Goal: Task Accomplishment & Management: Use online tool/utility

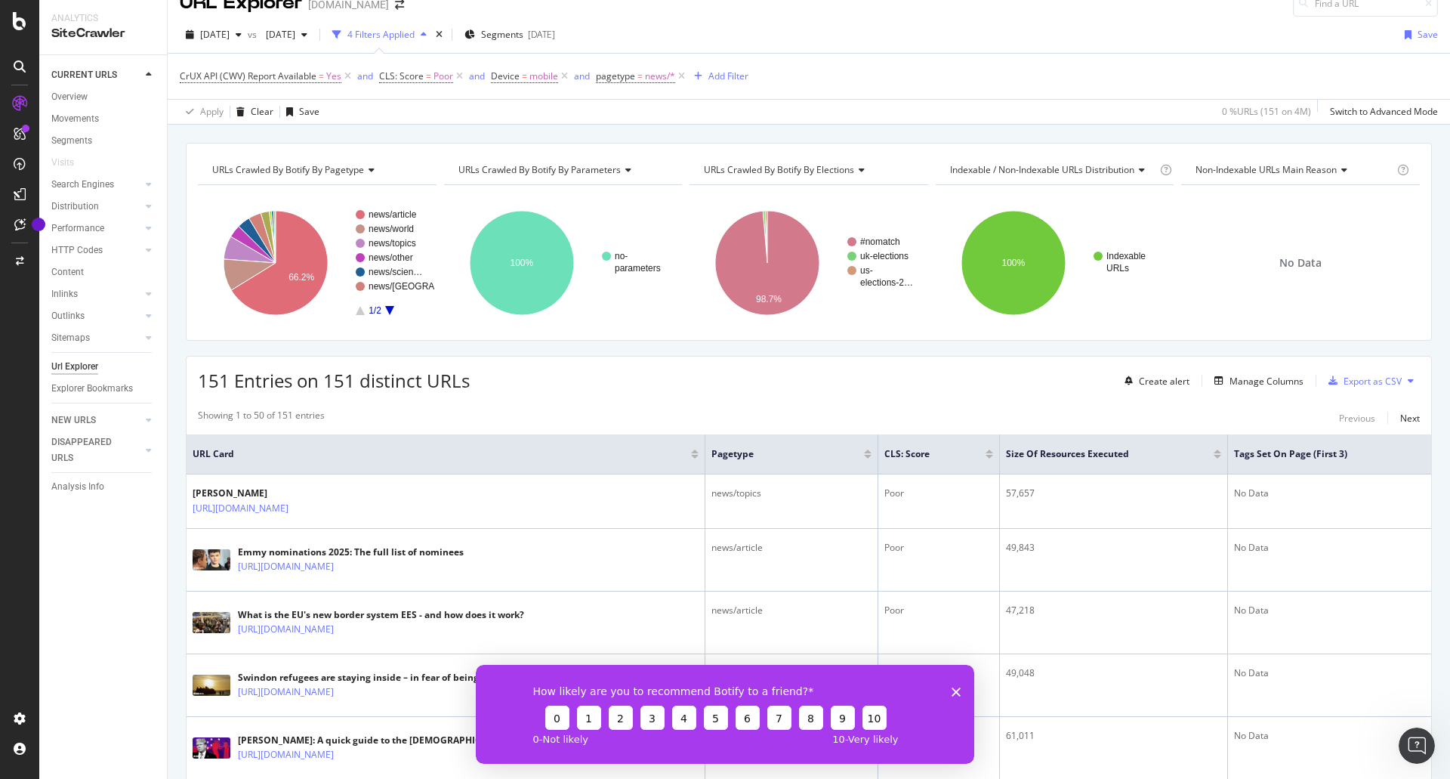
scroll to position [8, 0]
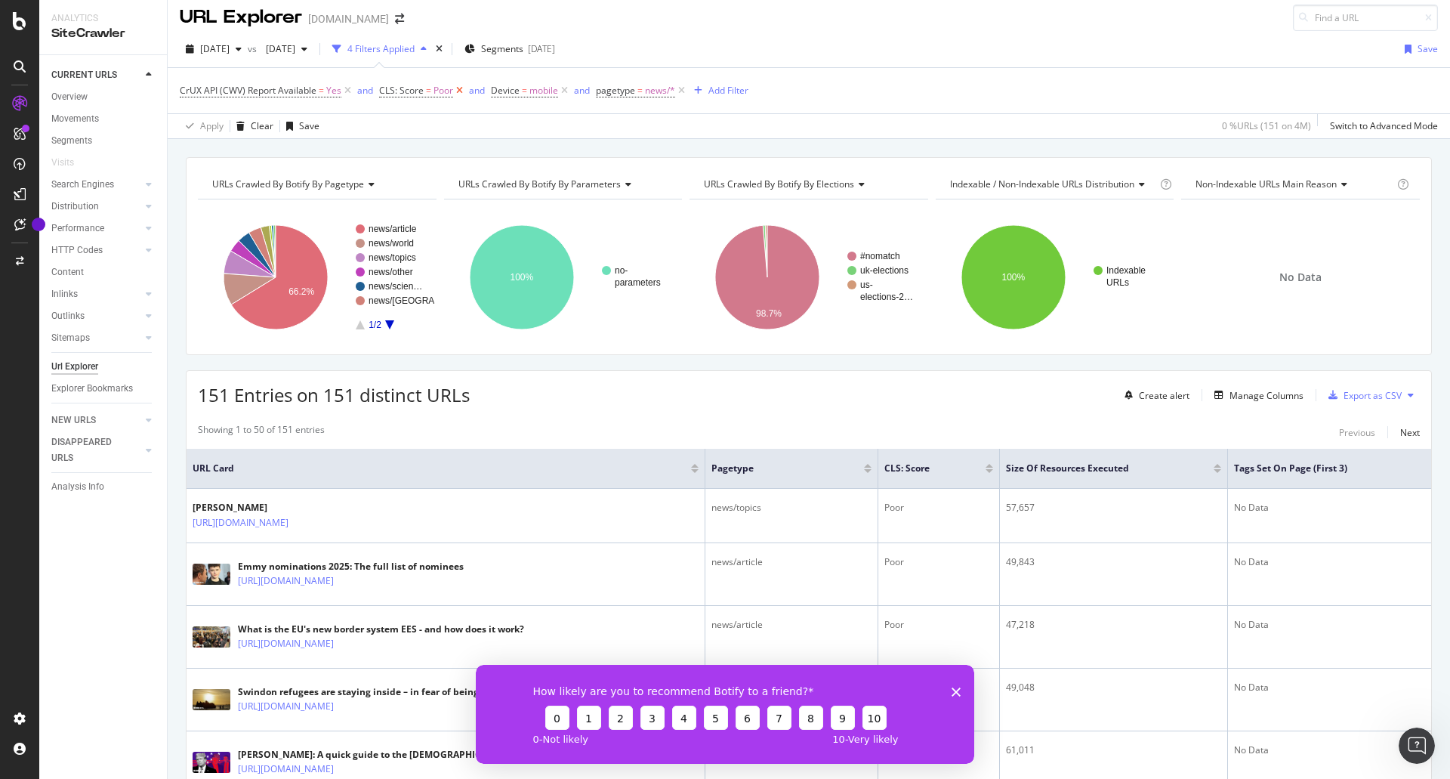
click at [457, 94] on icon at bounding box center [459, 90] width 13 height 15
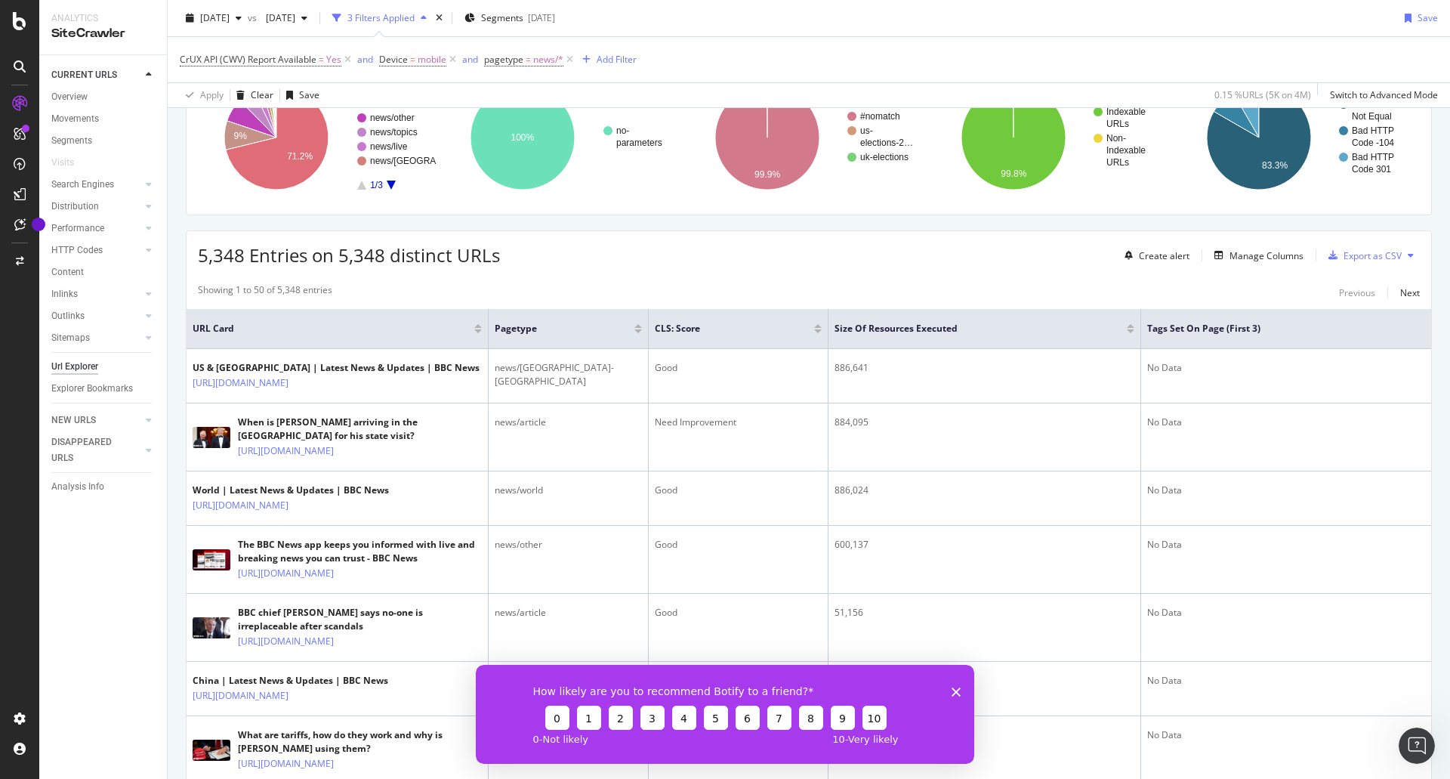
scroll to position [53, 0]
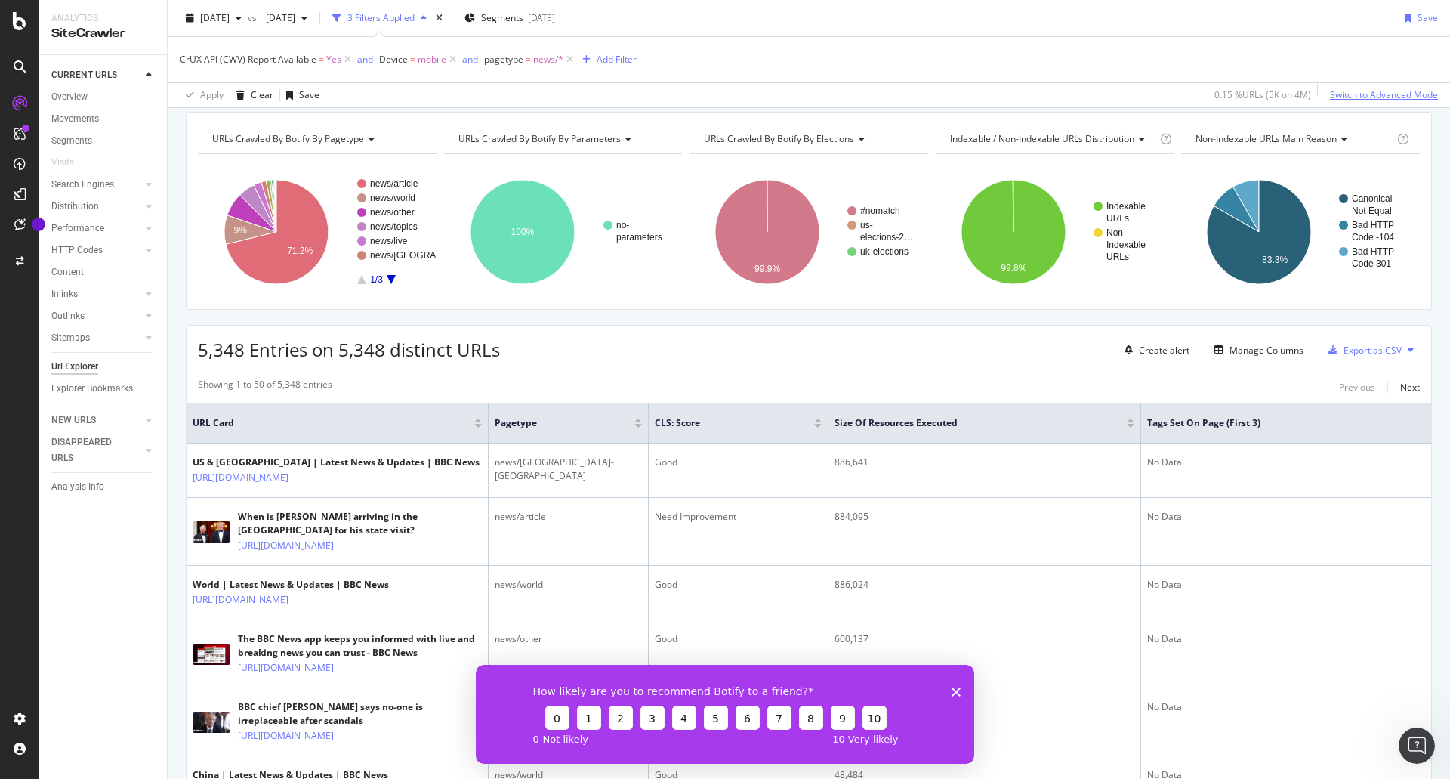
click at [1330, 96] on div "Switch to Advanced Mode" at bounding box center [1384, 94] width 108 height 13
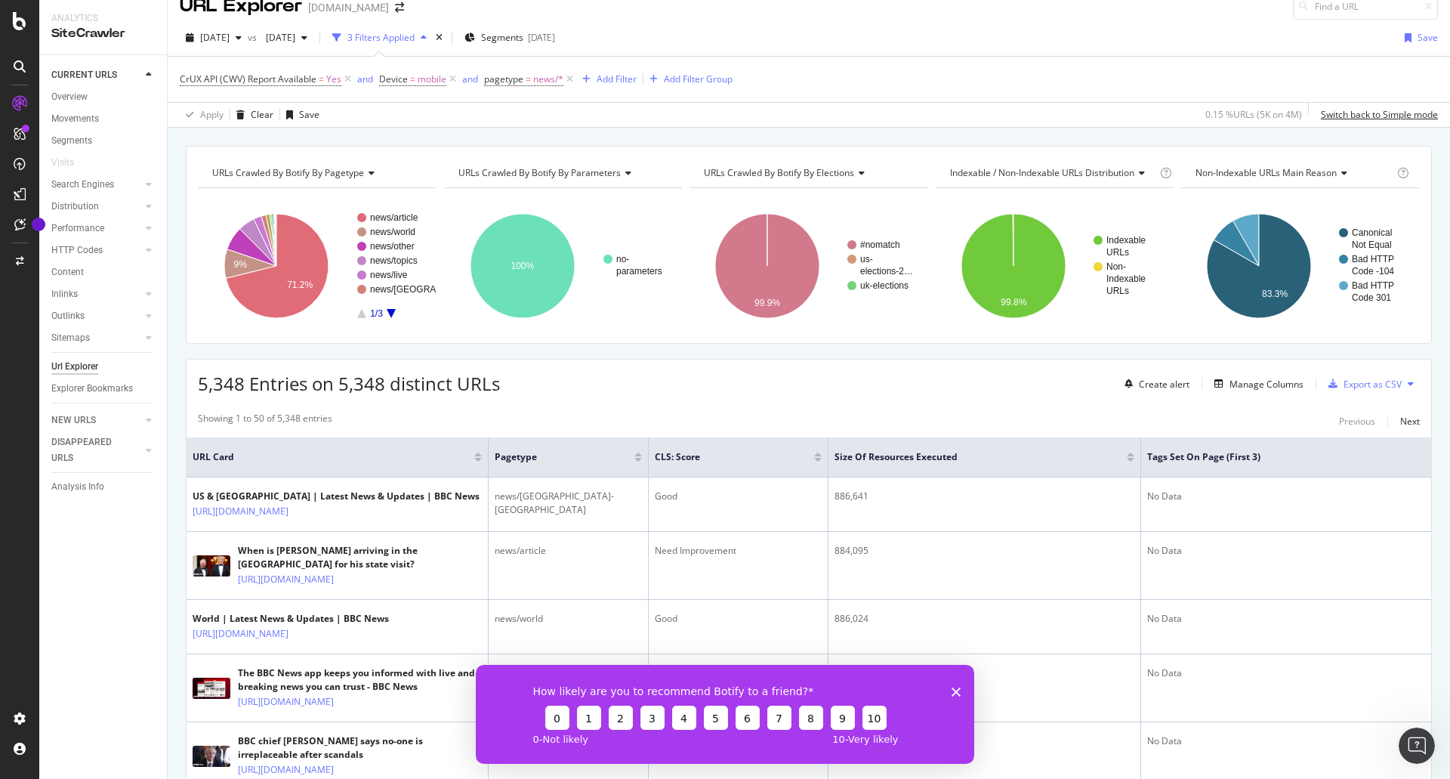
scroll to position [0, 0]
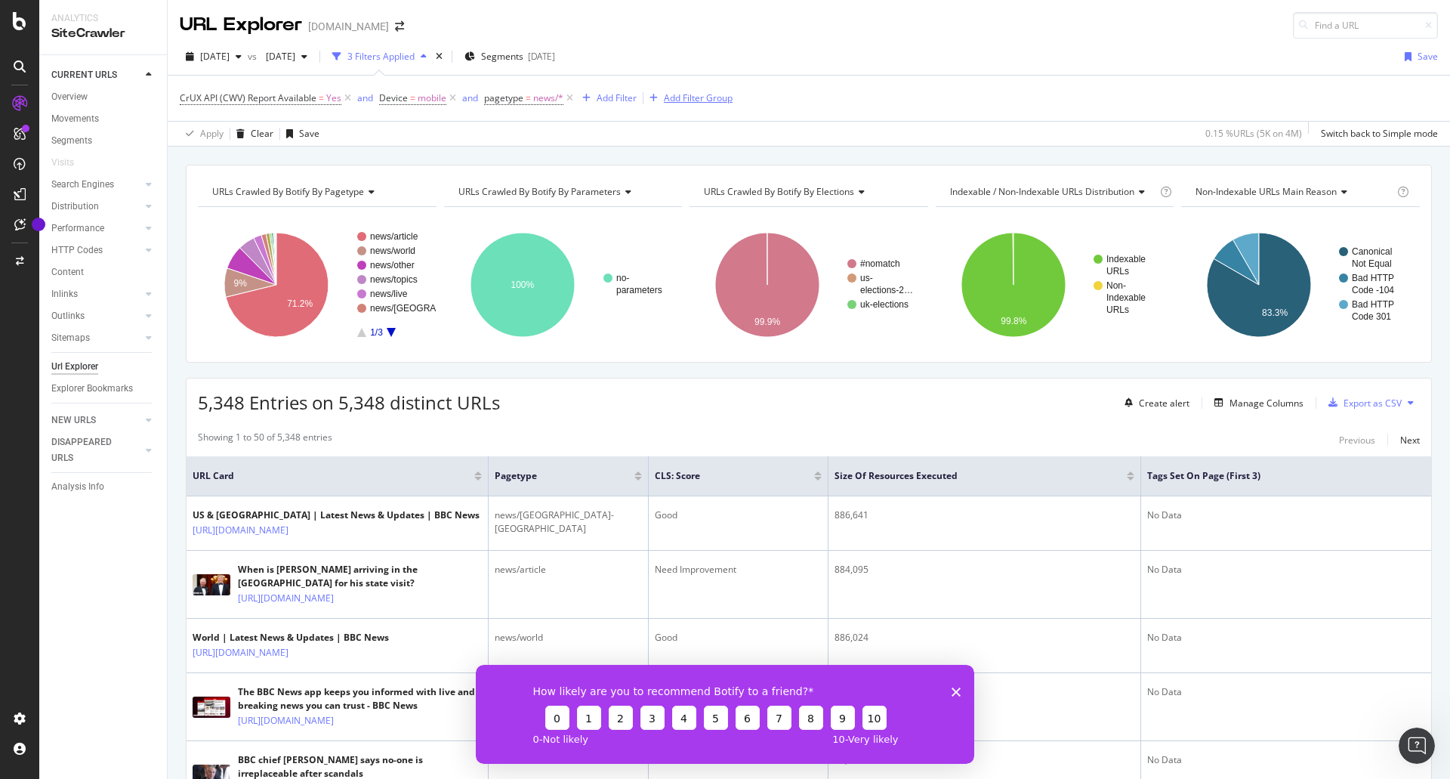
click at [664, 100] on div "Add Filter Group" at bounding box center [698, 97] width 69 height 13
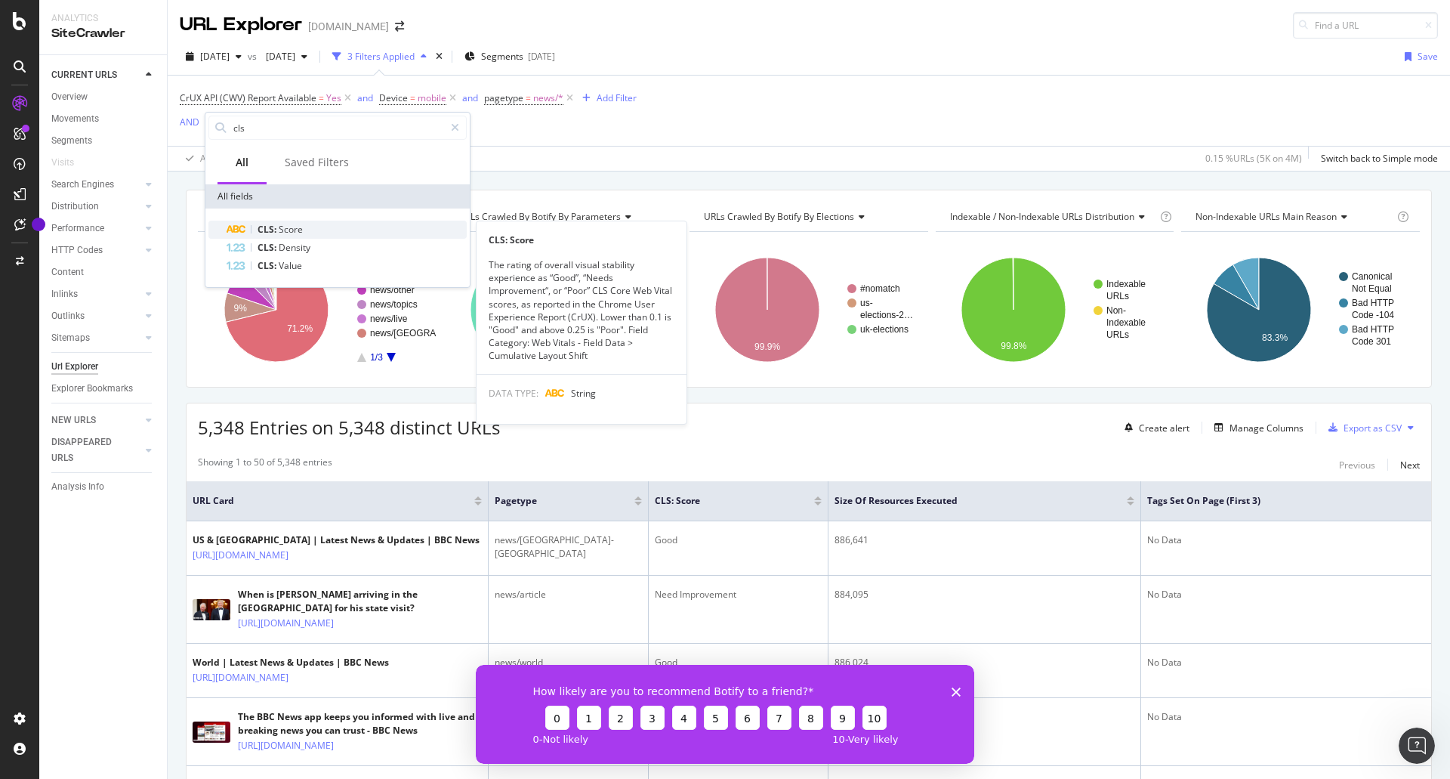
type input "cls"
click at [307, 224] on div "CLS: Score" at bounding box center [347, 230] width 240 height 18
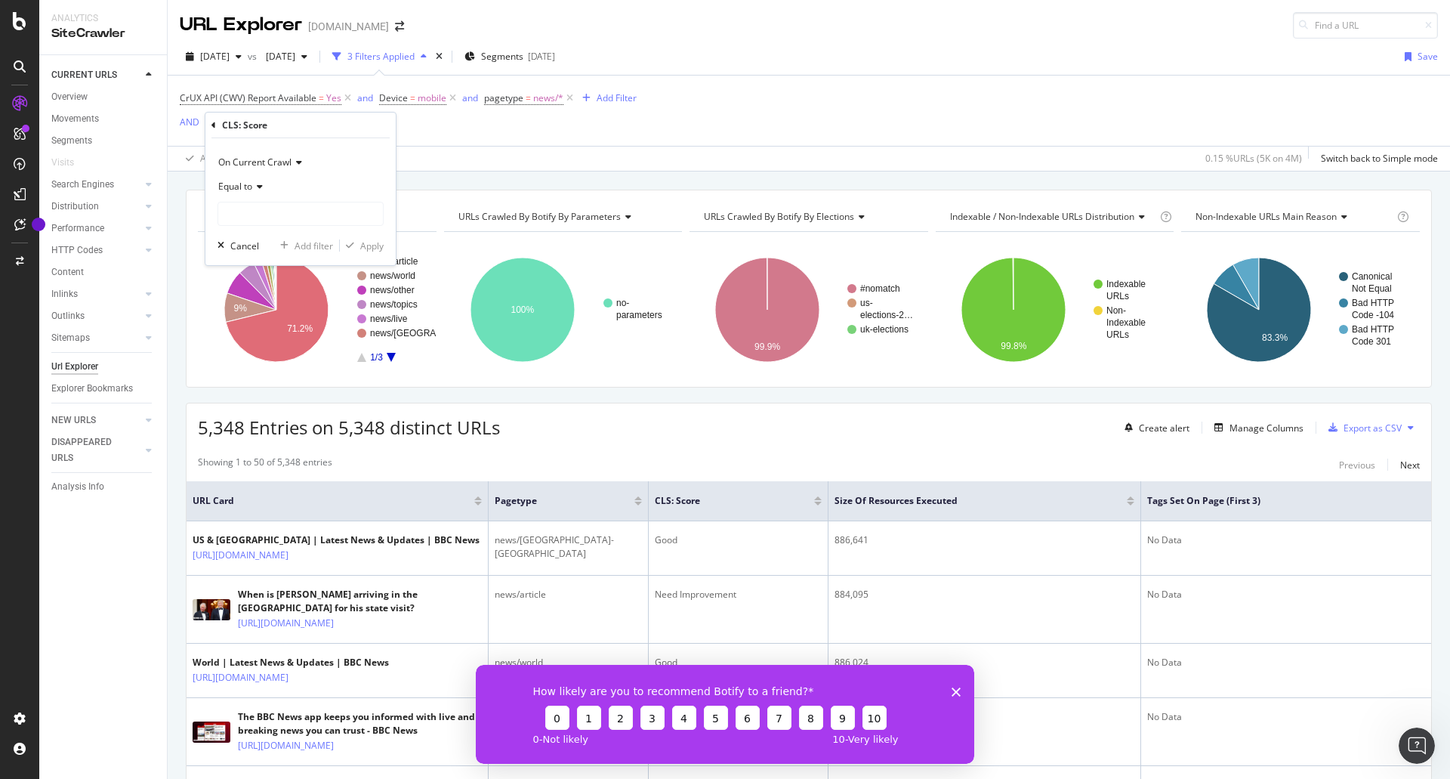
click at [255, 191] on icon at bounding box center [257, 186] width 11 height 9
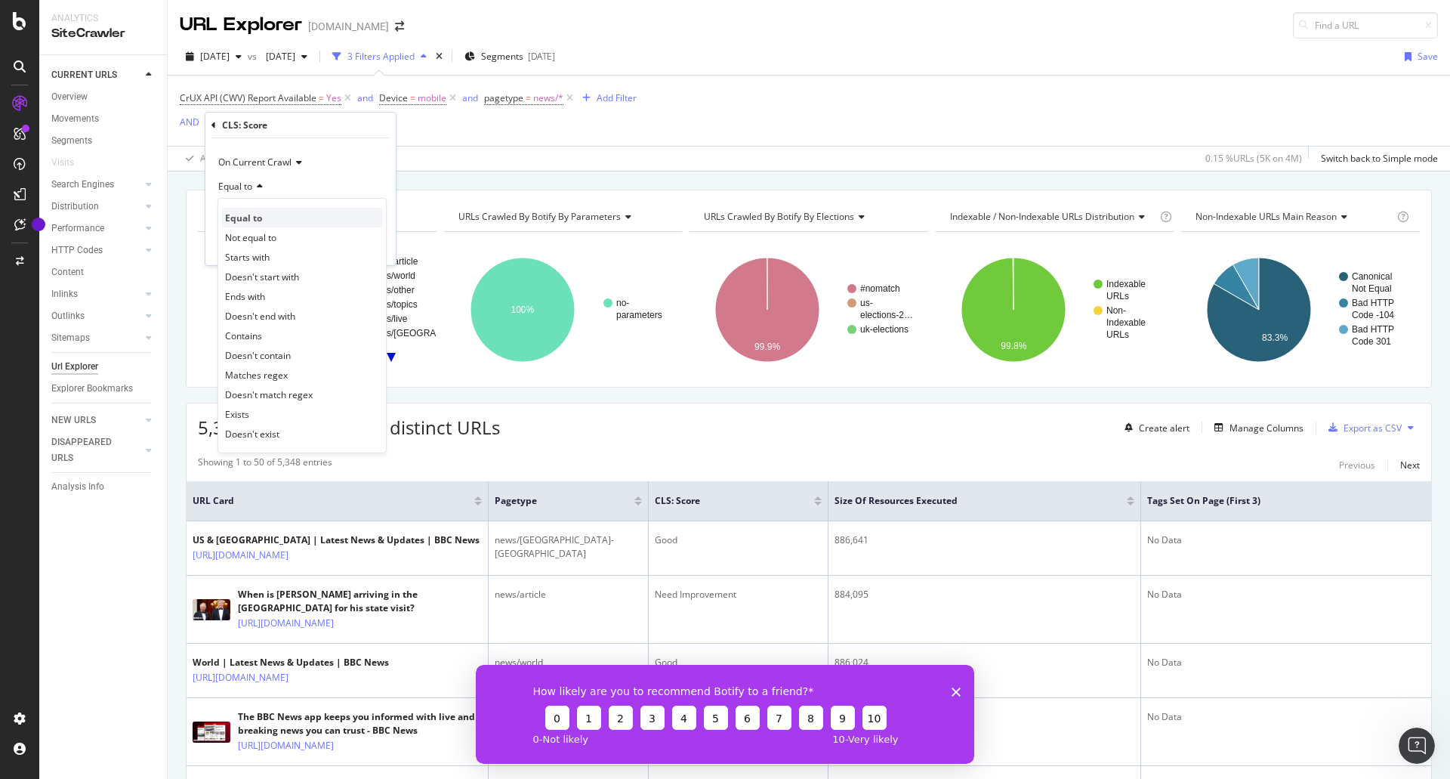
click at [257, 222] on span "Equal to" at bounding box center [243, 217] width 37 height 13
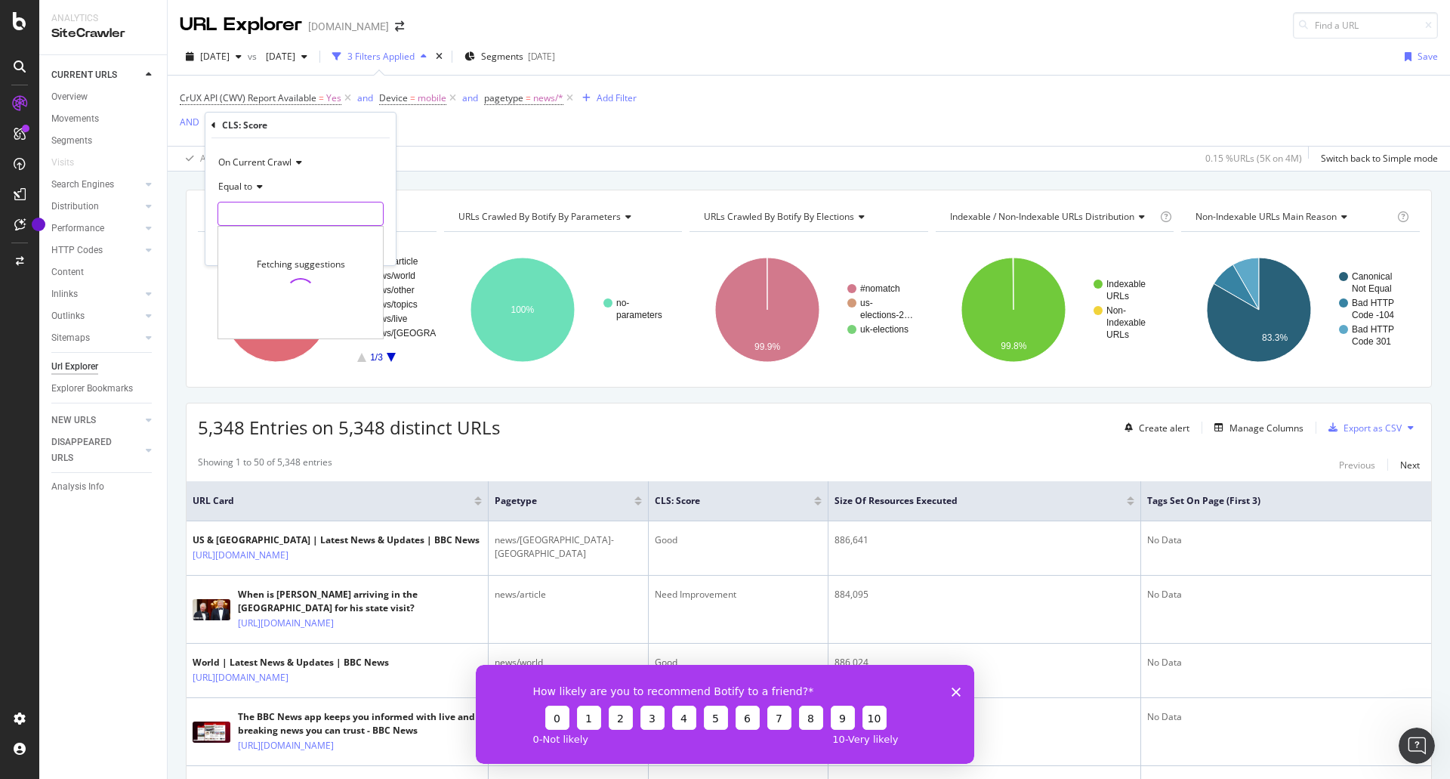
click at [272, 220] on input "text" at bounding box center [300, 214] width 165 height 24
type input "Good"
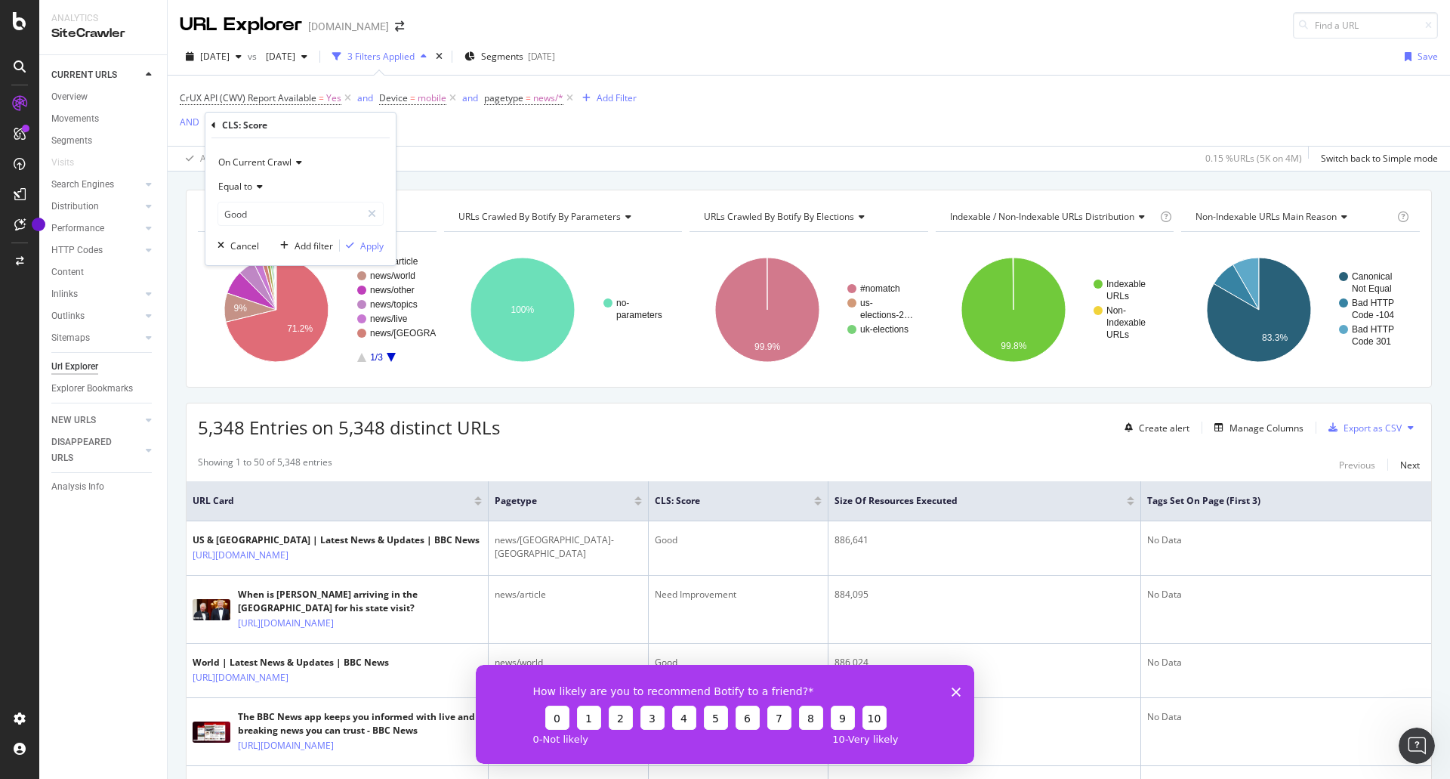
click at [331, 147] on div "On Current Crawl Equal to Good Good Cancel Add filter Apply" at bounding box center [300, 201] width 190 height 127
click at [368, 250] on div "Apply" at bounding box center [371, 245] width 23 height 13
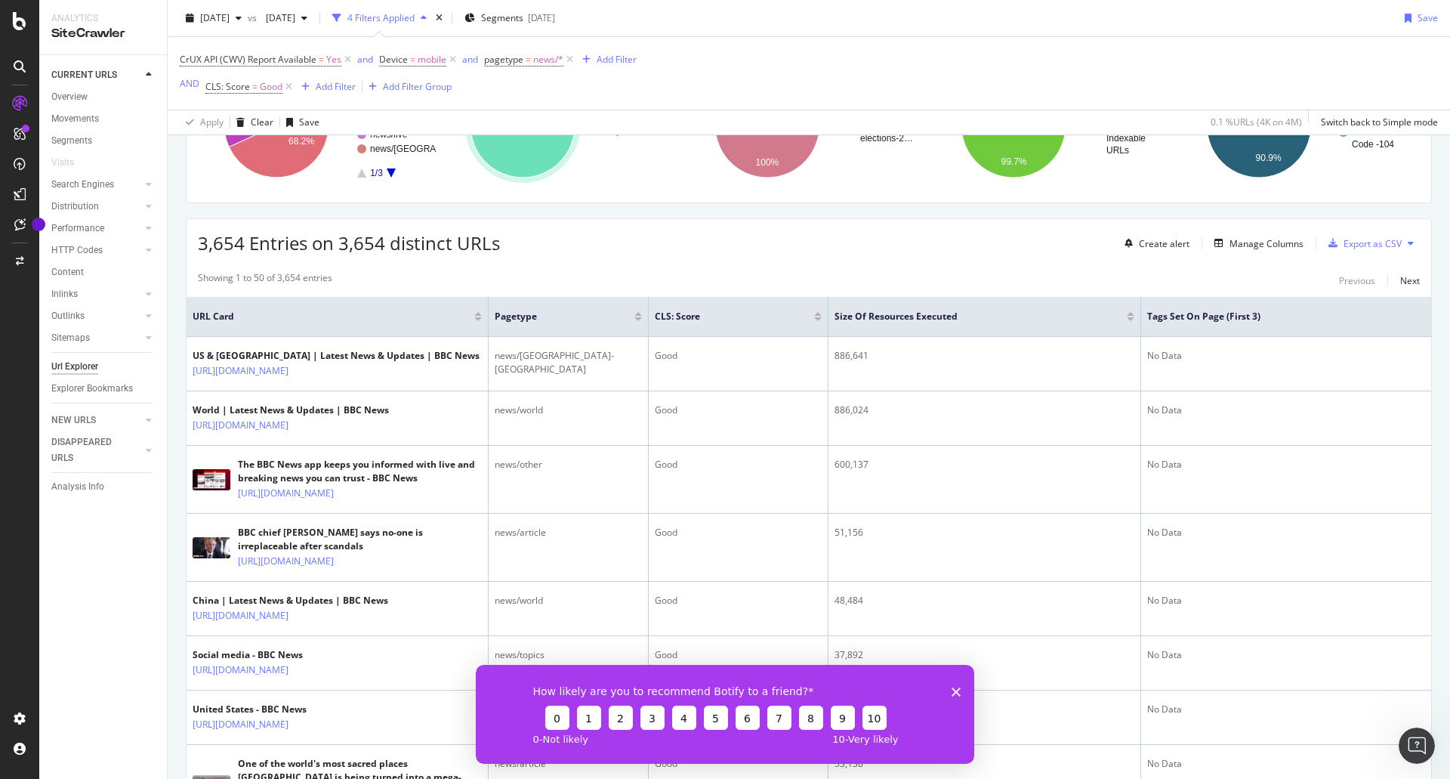
scroll to position [227, 0]
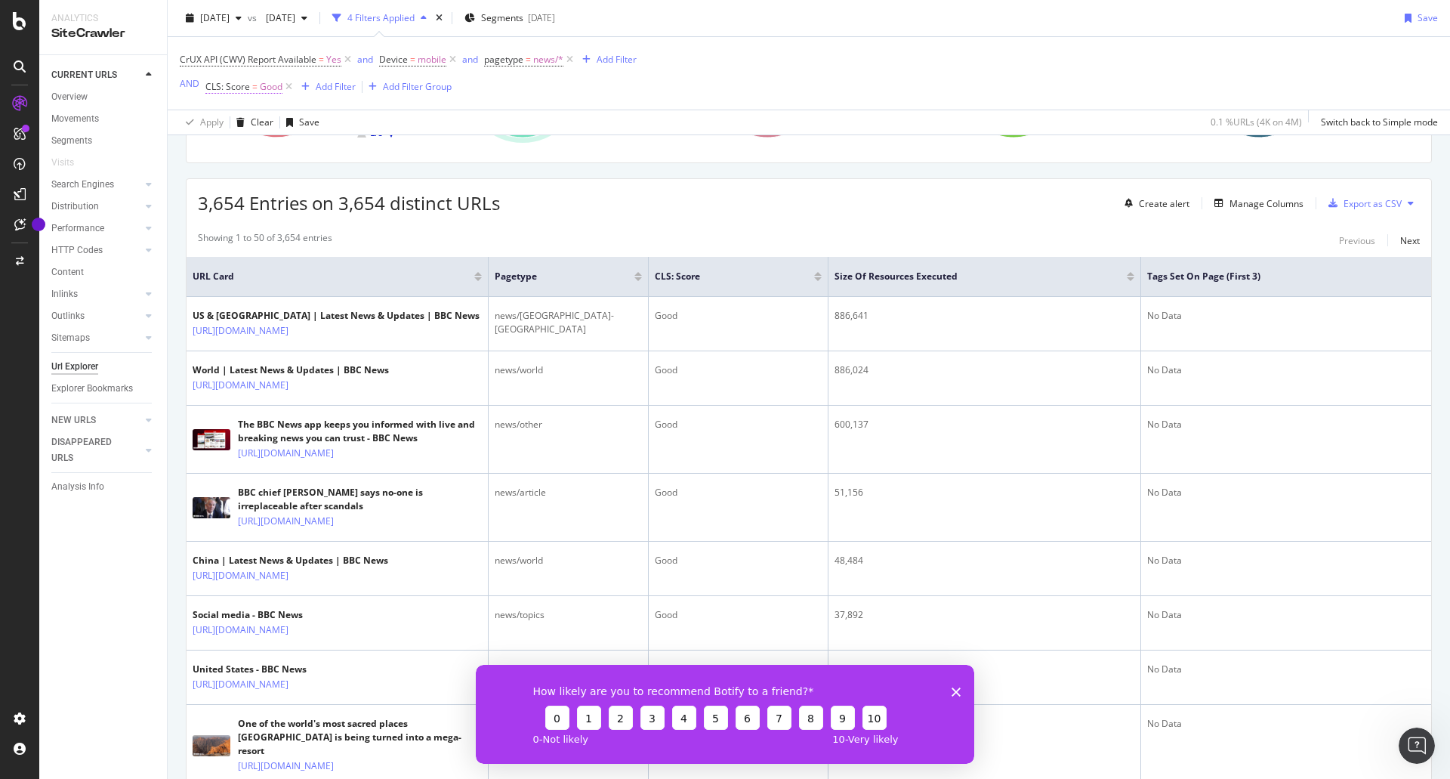
click at [271, 92] on span "Good" at bounding box center [271, 86] width 23 height 21
click at [276, 178] on input "Good" at bounding box center [289, 174] width 143 height 24
click at [325, 170] on input "Good" at bounding box center [289, 174] width 143 height 24
click at [273, 177] on input "Good" at bounding box center [289, 174] width 143 height 24
click at [271, 177] on input "Good" at bounding box center [289, 174] width 143 height 24
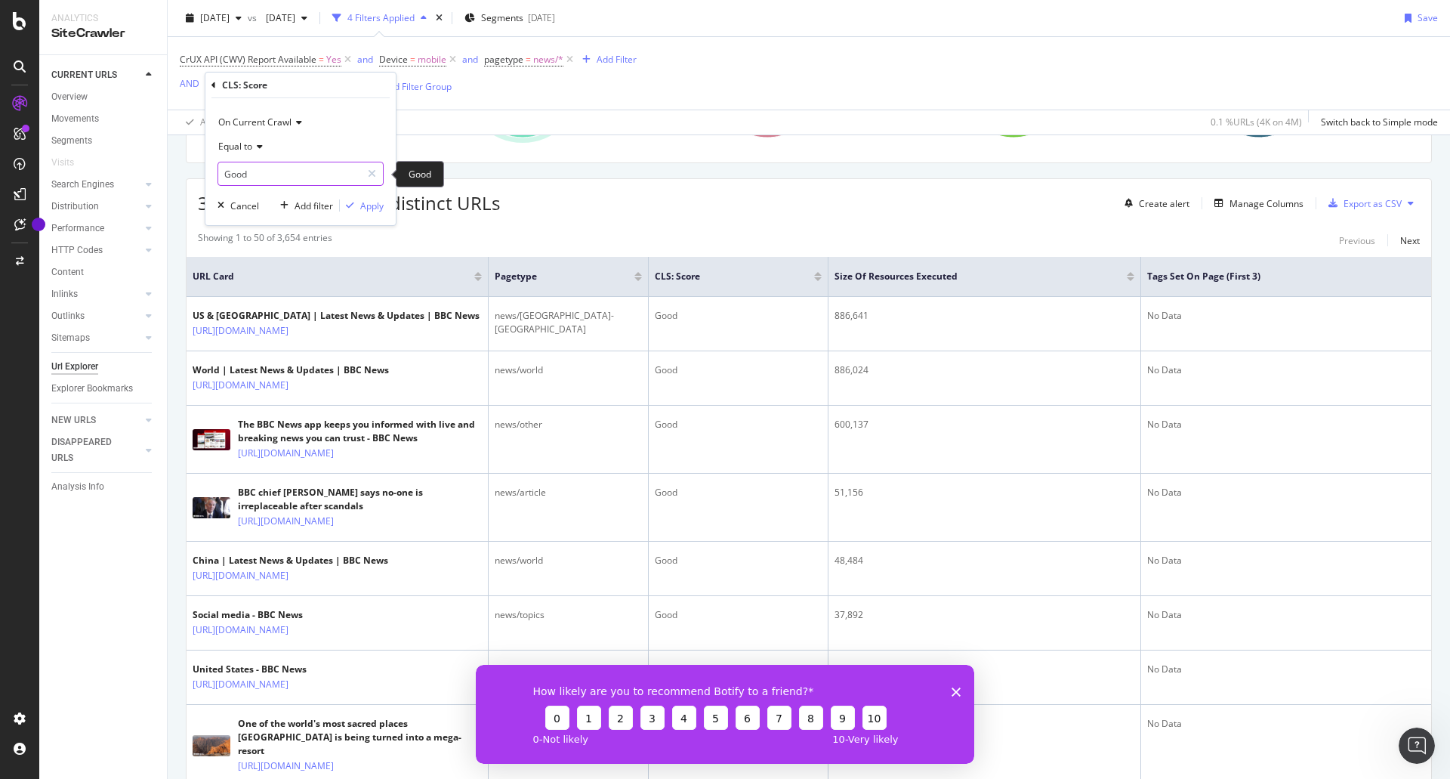
click at [258, 175] on input "Good" at bounding box center [289, 174] width 143 height 24
click at [563, 59] on icon at bounding box center [569, 59] width 13 height 15
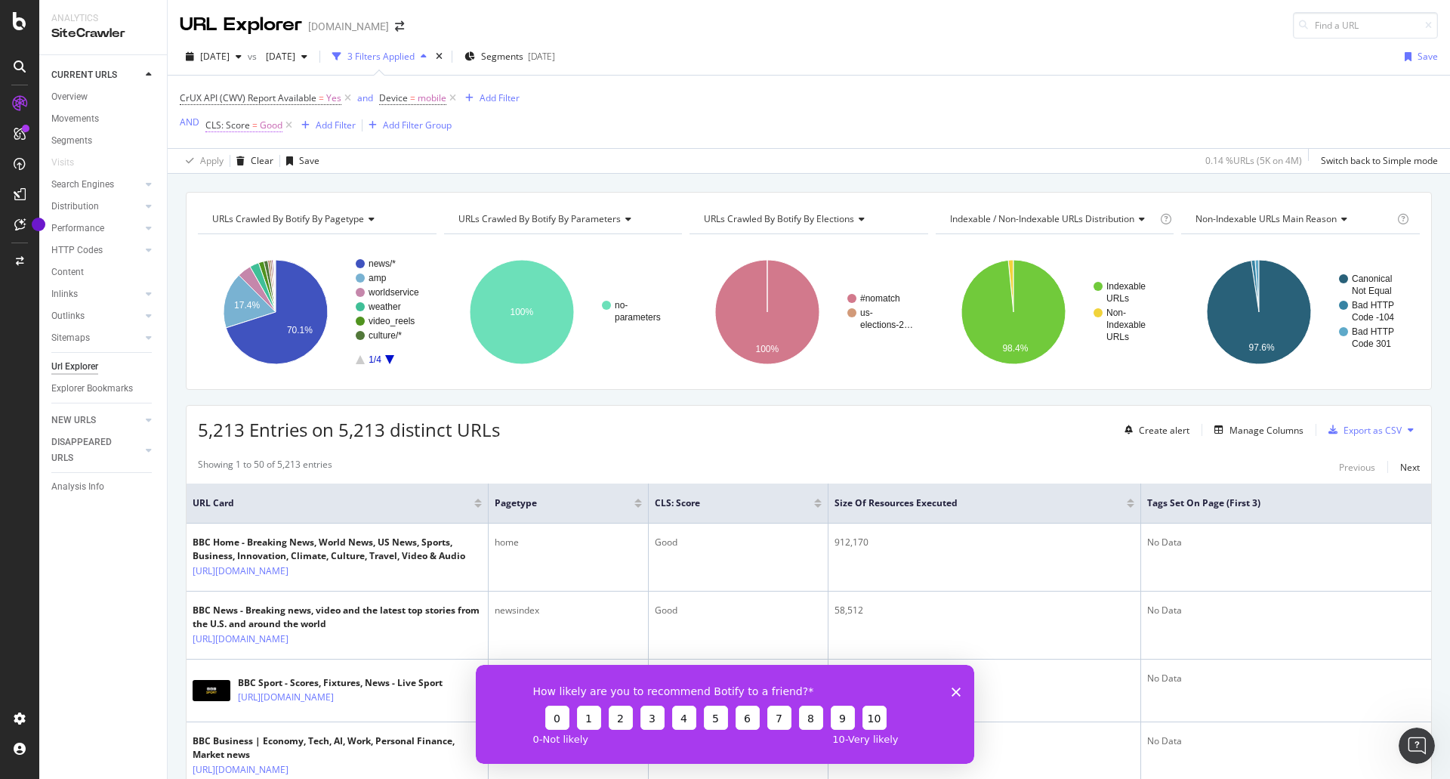
click at [261, 128] on span "Good" at bounding box center [271, 125] width 23 height 21
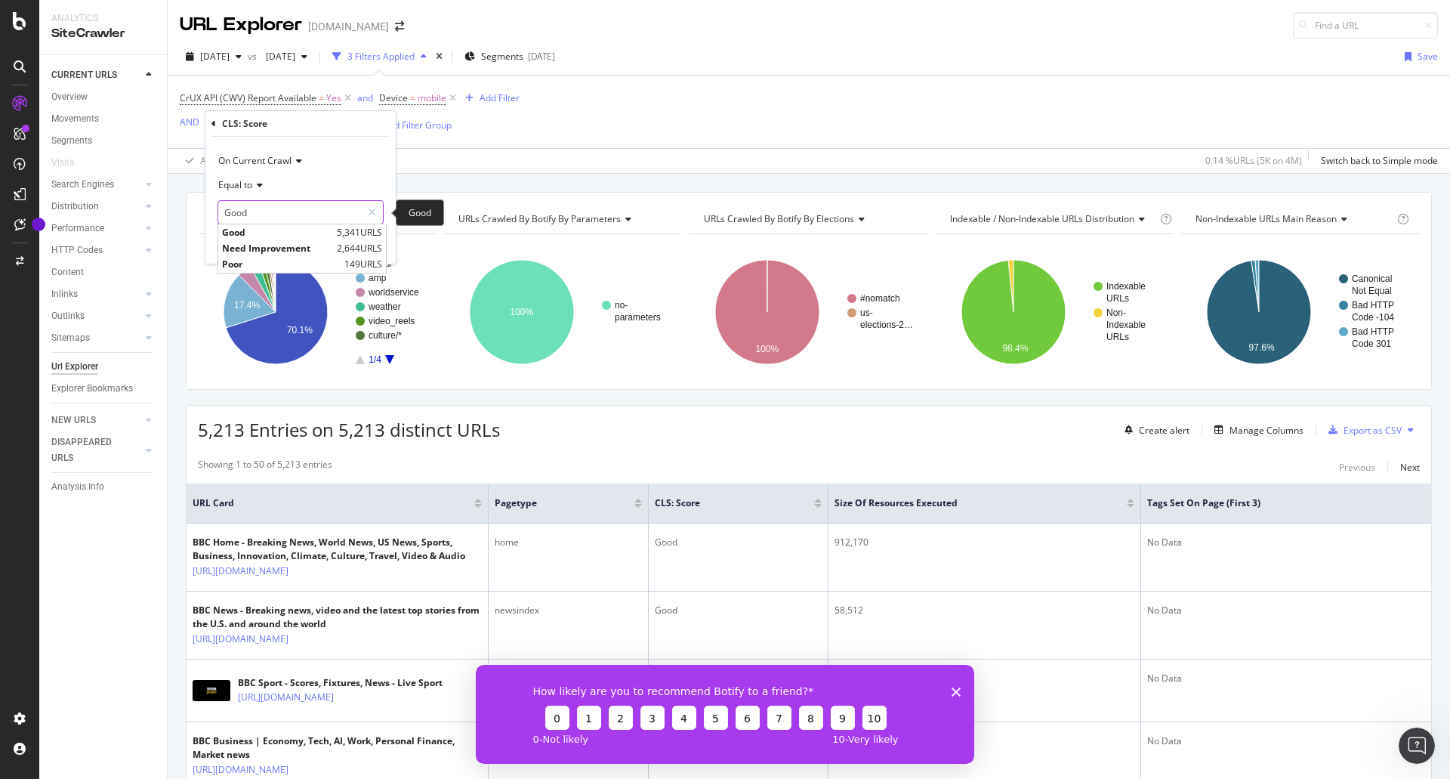
click at [331, 213] on input "Good" at bounding box center [289, 212] width 143 height 24
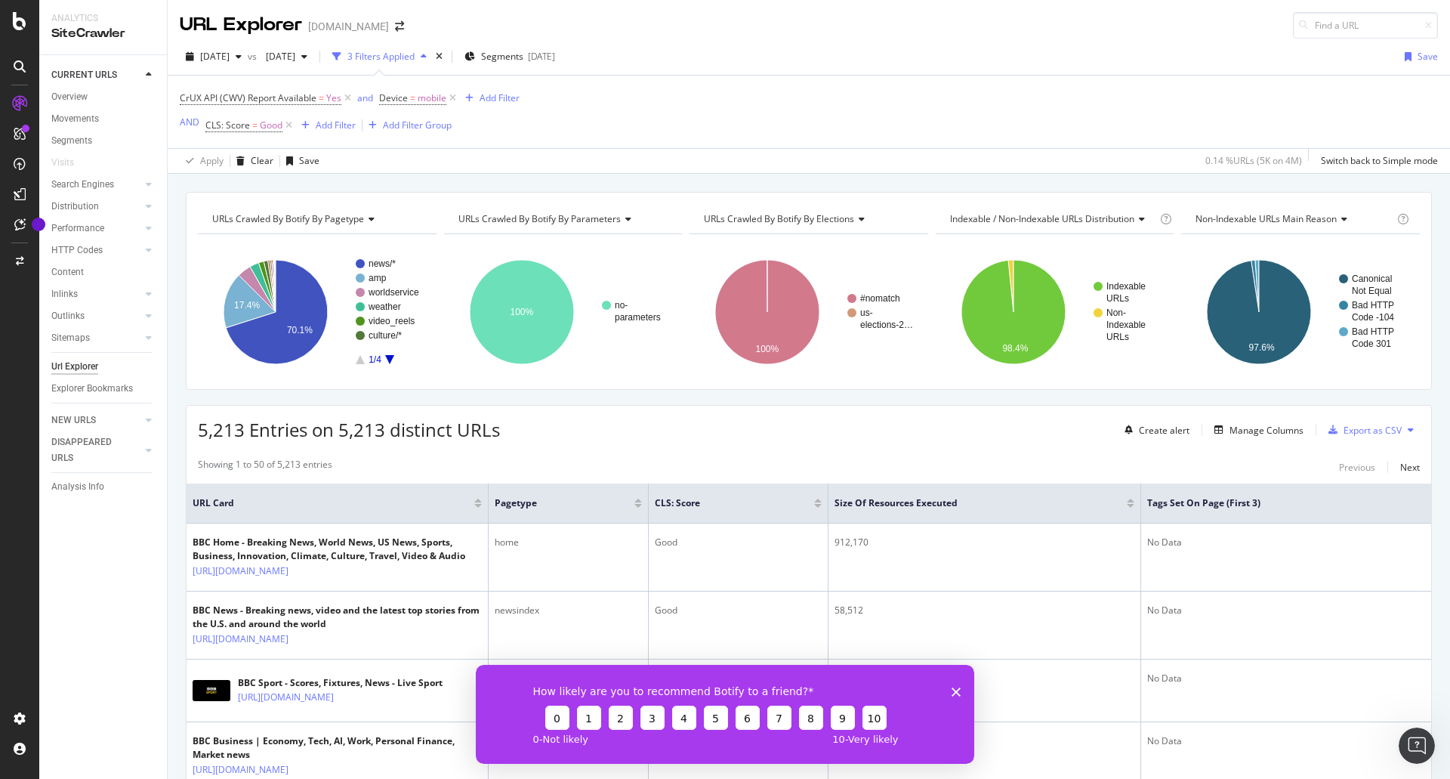
click at [647, 127] on div "CrUX API (CWV) Report Available = Yes and Device = mobile Add Filter AND CLS: S…" at bounding box center [809, 112] width 1258 height 73
click at [273, 130] on span "Good" at bounding box center [271, 125] width 23 height 21
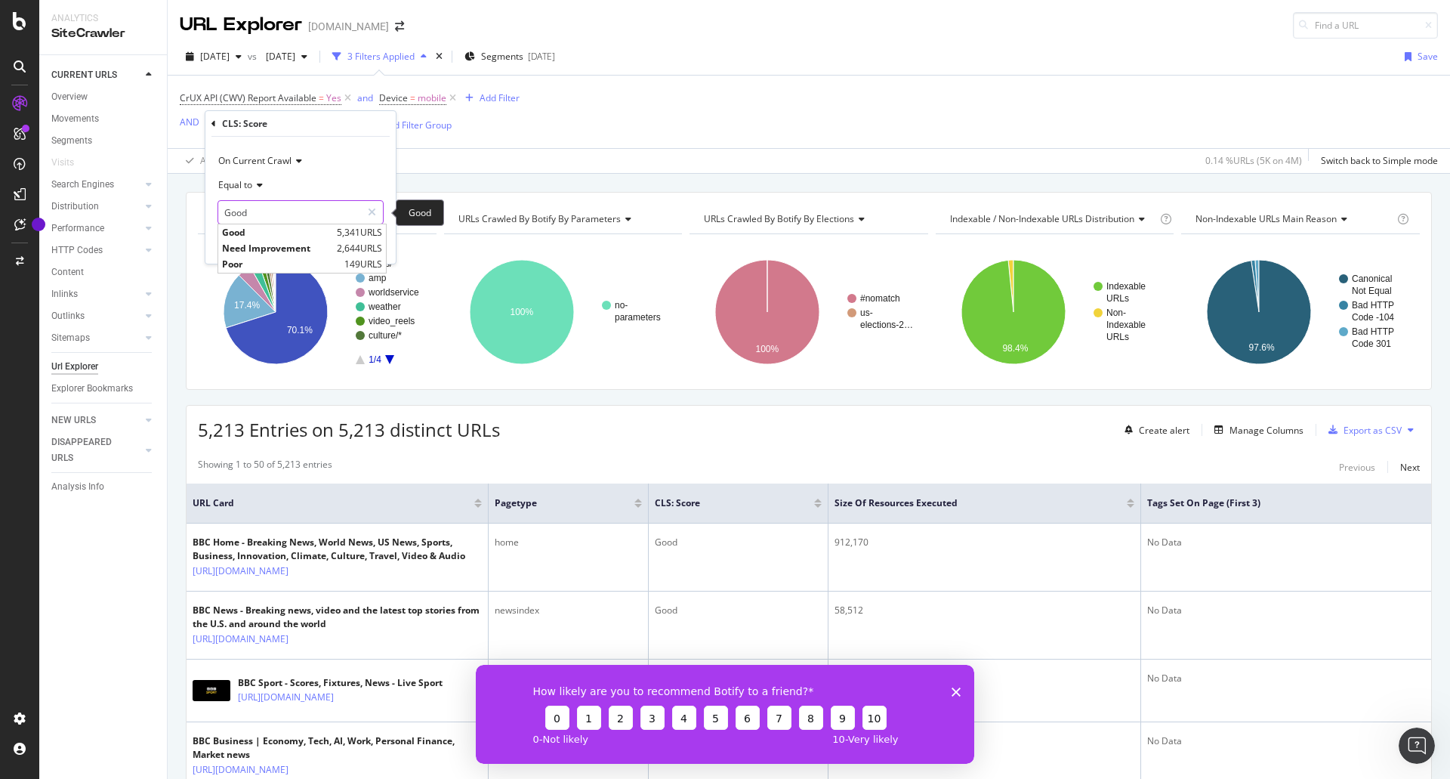
click at [274, 207] on input "Good" at bounding box center [289, 212] width 143 height 24
click at [258, 264] on span "Poor" at bounding box center [281, 264] width 119 height 13
type input "Poor"
click at [362, 242] on div "Apply" at bounding box center [371, 244] width 23 height 13
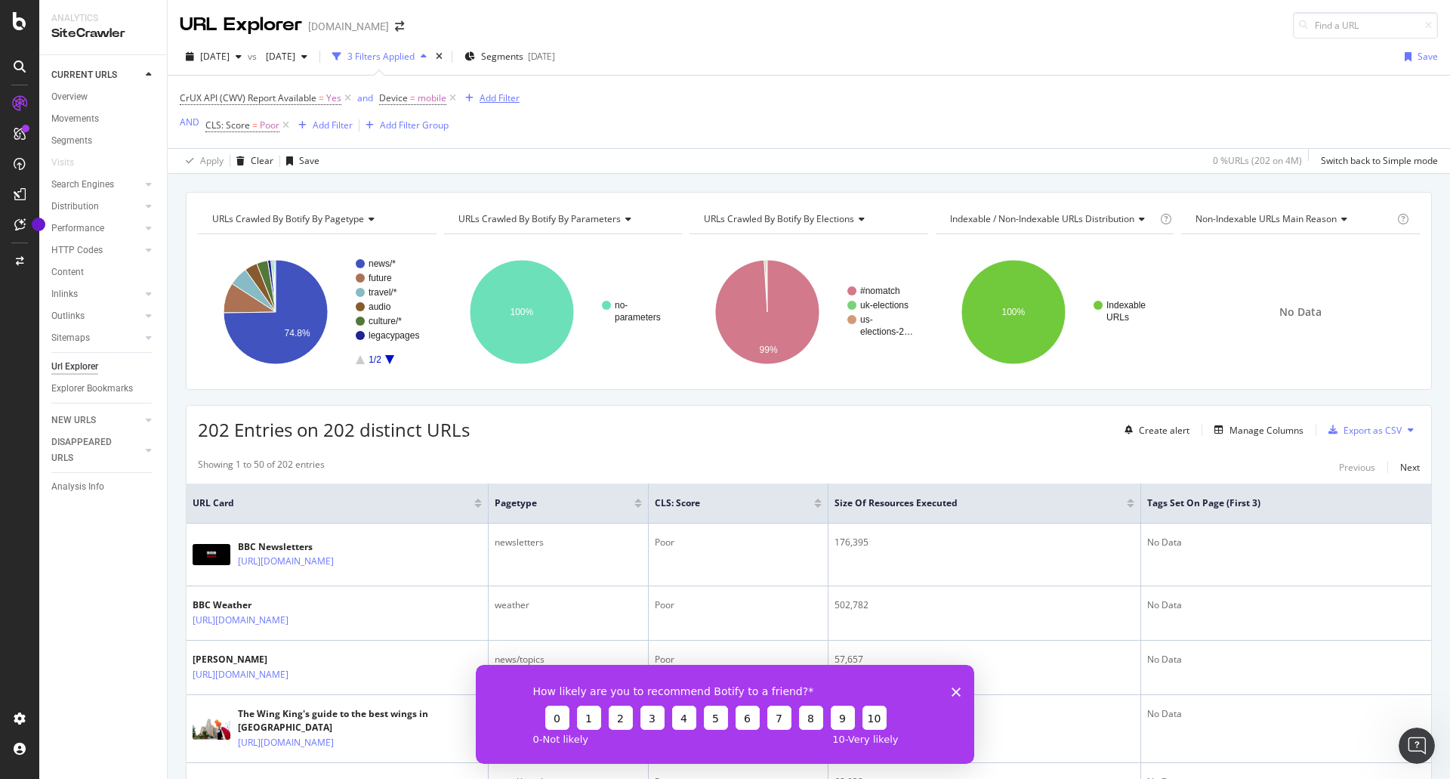
click at [495, 102] on div "Add Filter" at bounding box center [500, 97] width 40 height 13
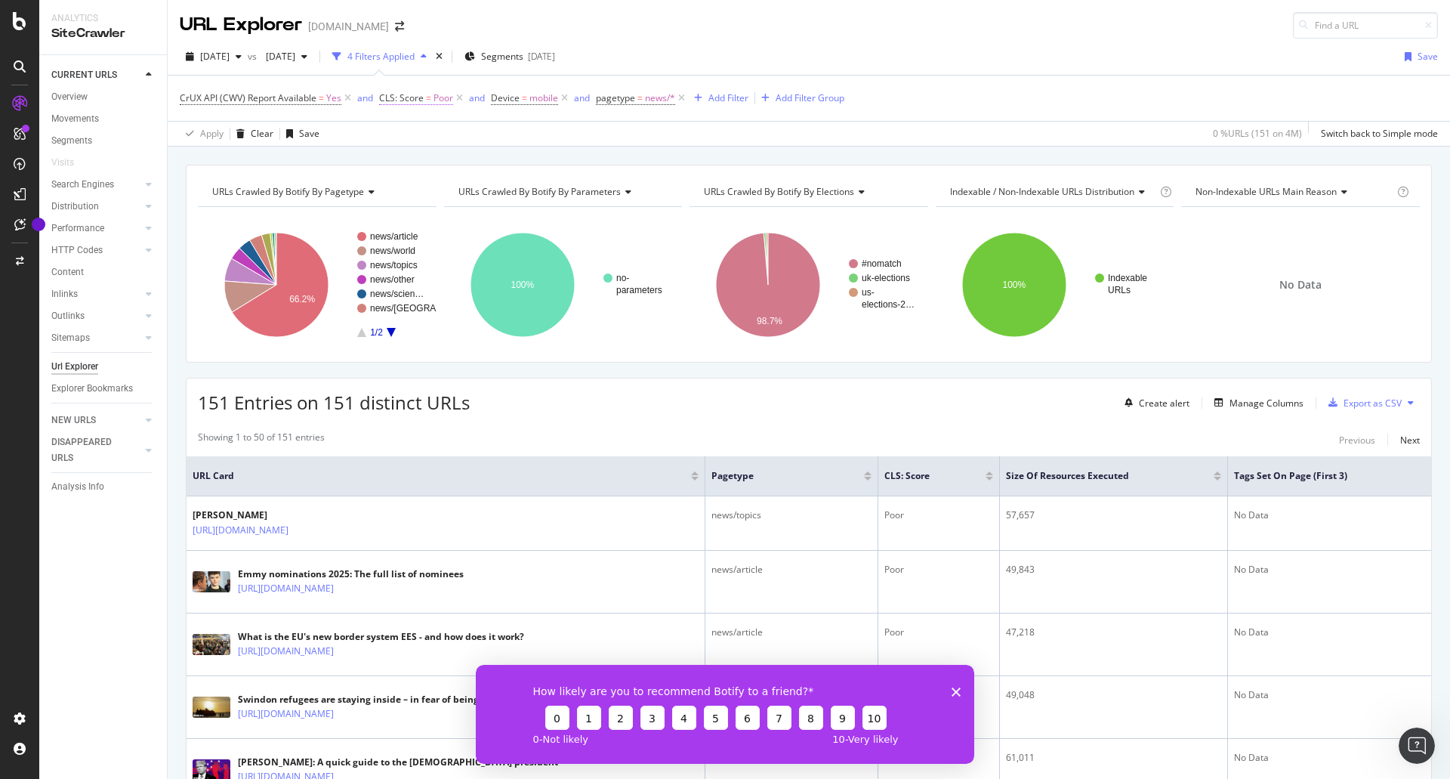
click at [434, 103] on span "Poor" at bounding box center [444, 98] width 20 height 21
click at [435, 181] on input "Poor" at bounding box center [462, 185] width 143 height 24
click at [976, 66] on div "2025 Sep. 17th vs 2025 Aug. 6th 4 Filters Applied Segments 2025-09-12 Save" at bounding box center [809, 60] width 1283 height 30
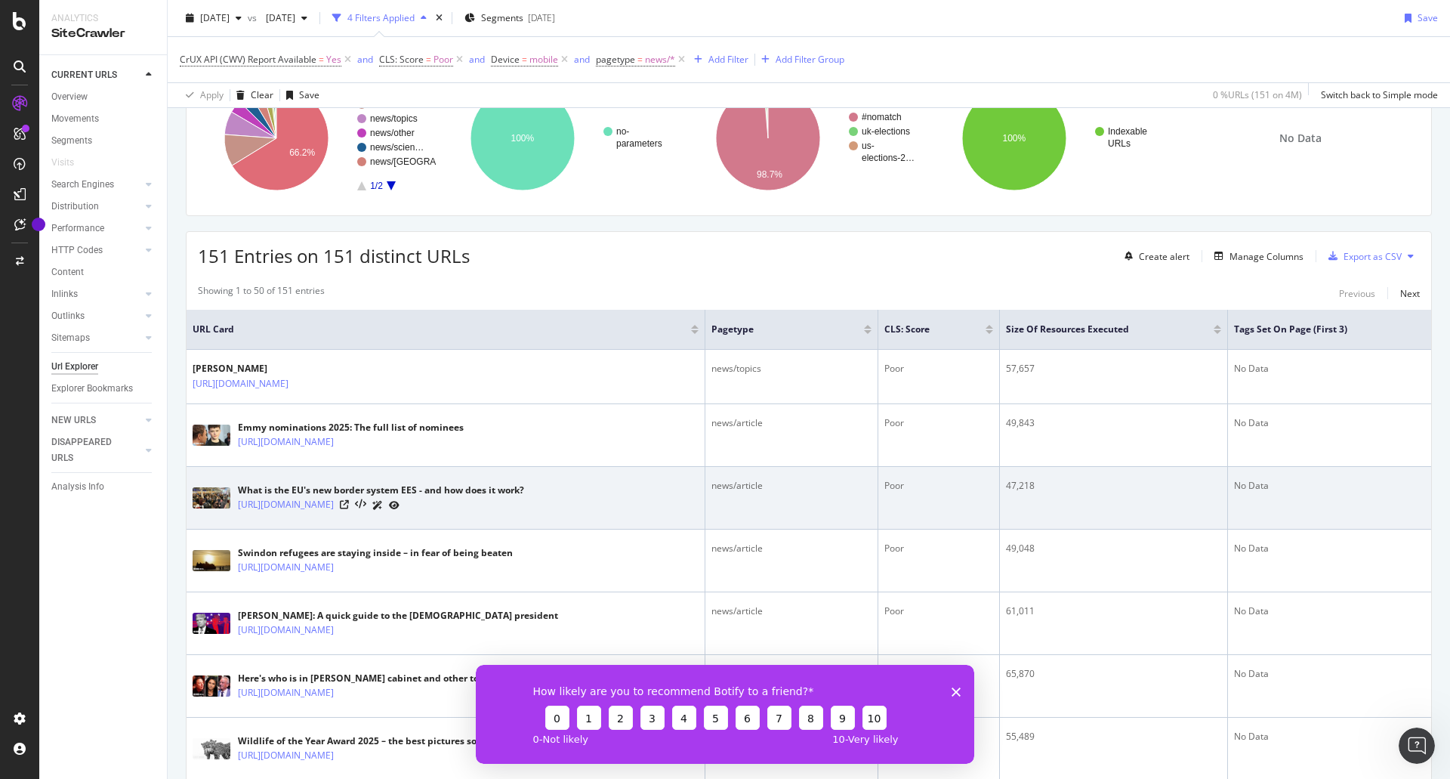
scroll to position [151, 0]
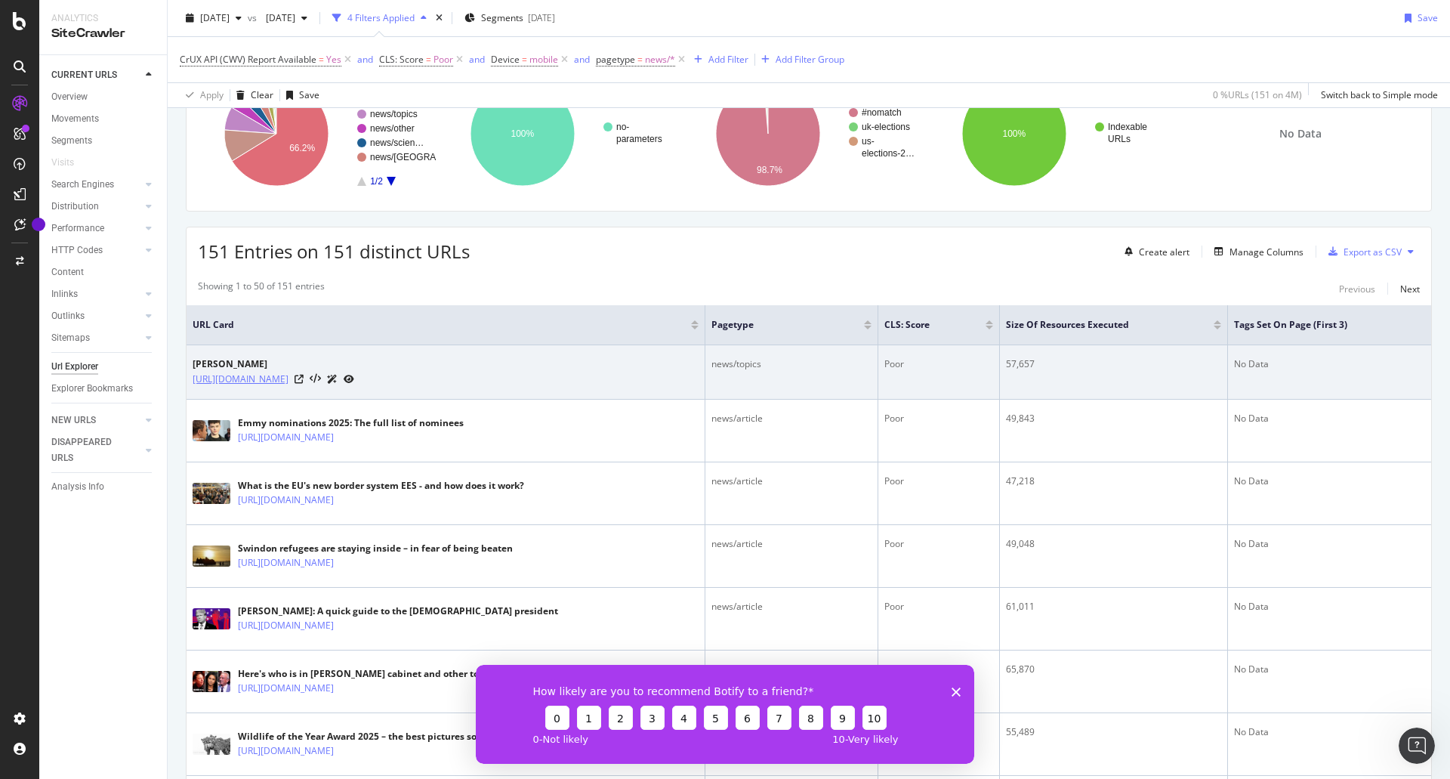
click at [289, 380] on link "https://www.bbc.com/news/topics/cp7r8vgl2lgt" at bounding box center [241, 379] width 96 height 15
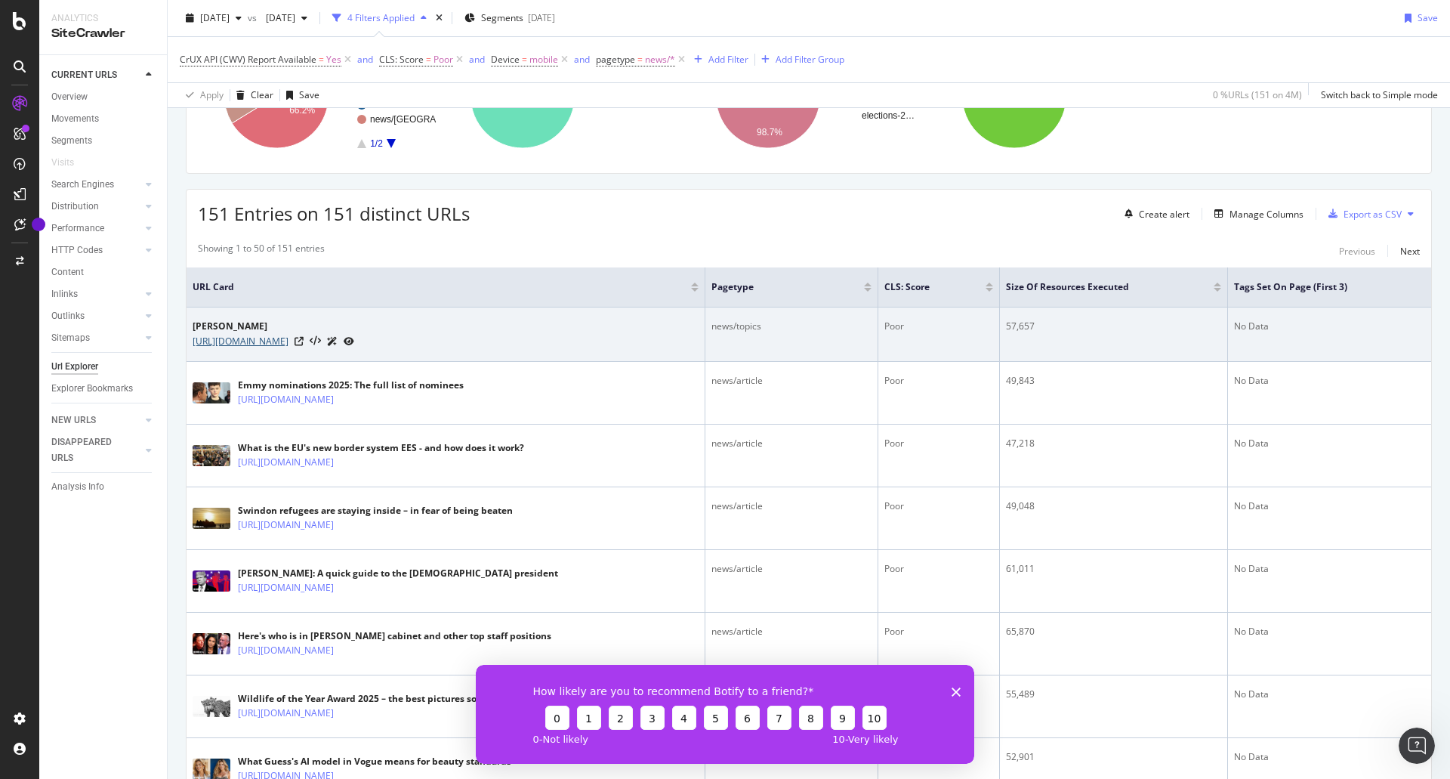
scroll to position [227, 0]
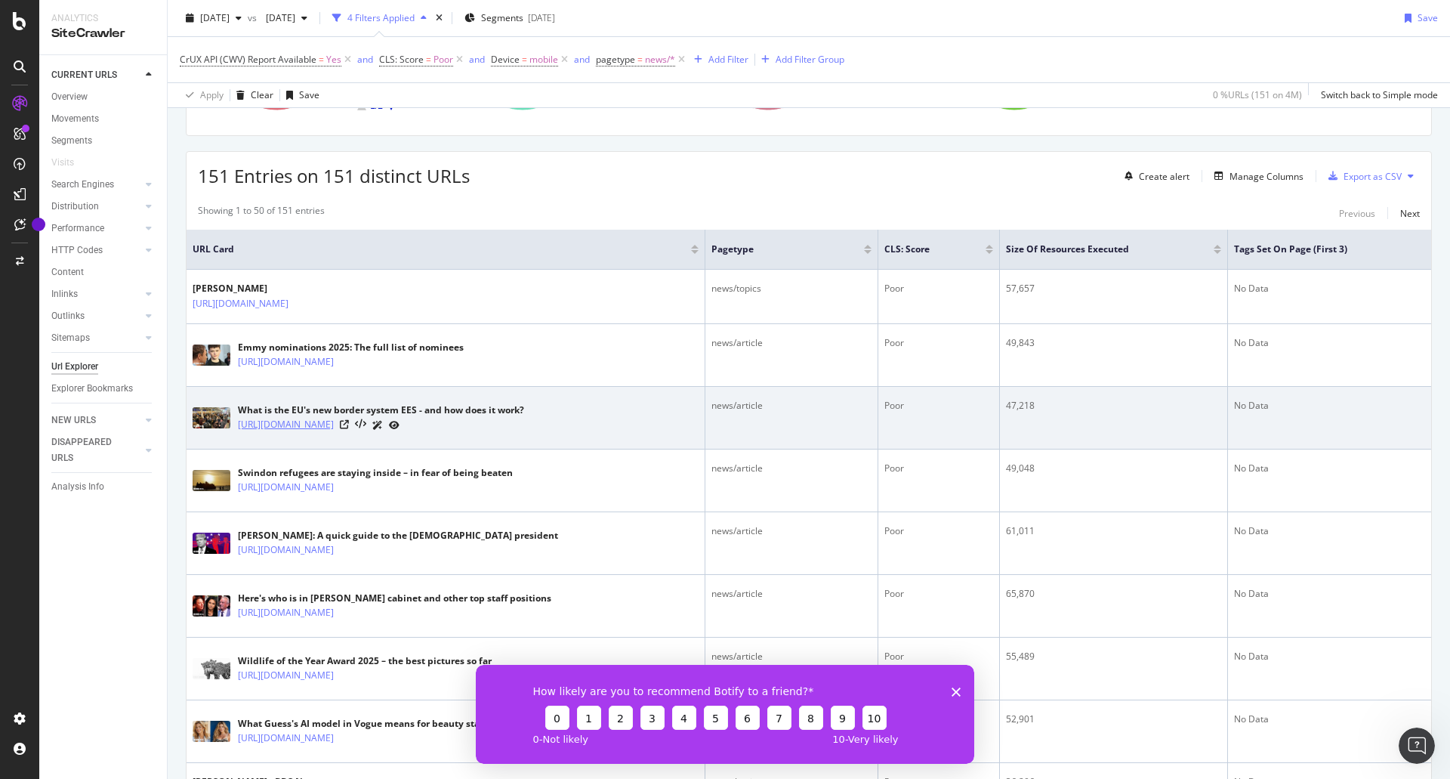
click at [334, 425] on link "https://www.bbc.com/news/articles/c39rkpe8mj2o" at bounding box center [286, 424] width 96 height 15
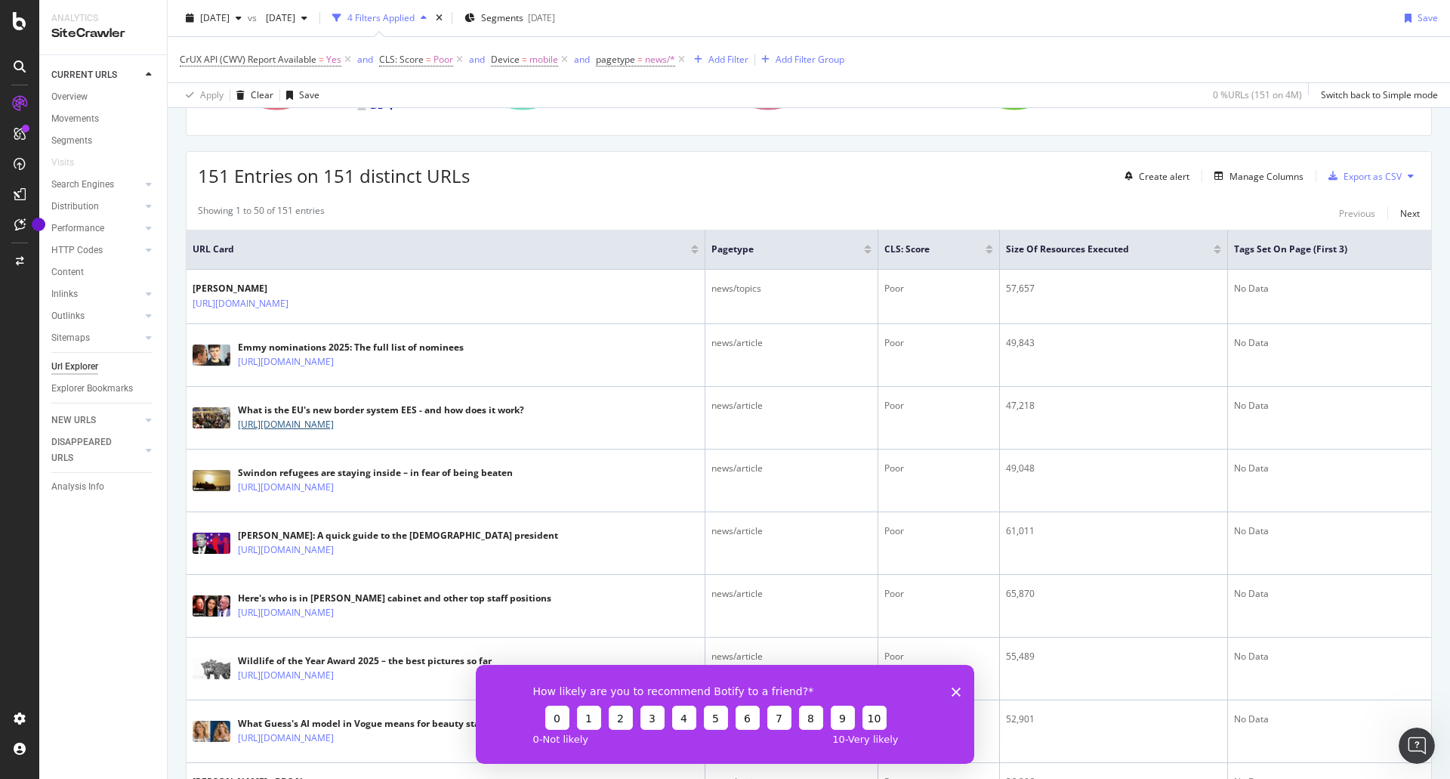
scroll to position [302, 0]
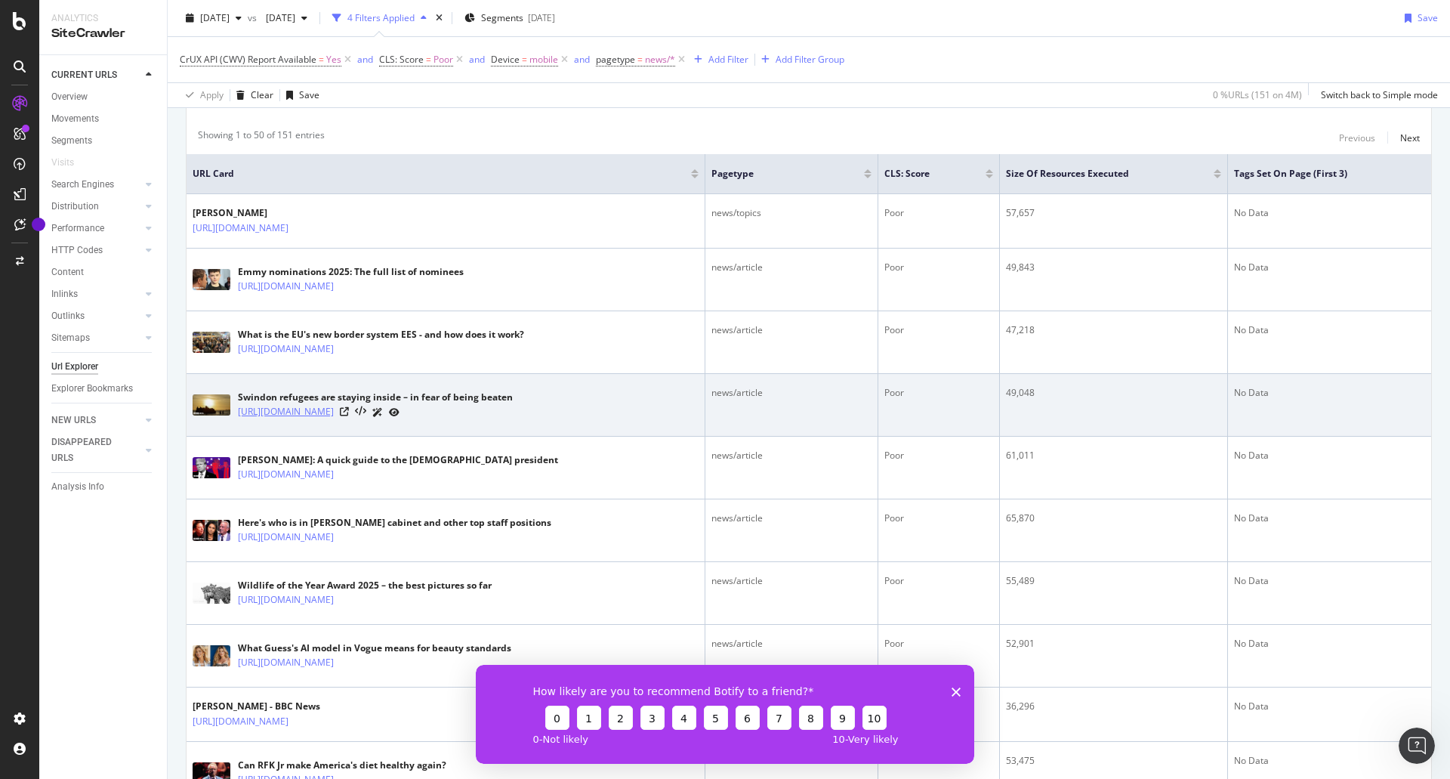
click at [334, 412] on link "https://www.bbc.com/news/articles/cwyezl8kl60o" at bounding box center [286, 411] width 96 height 15
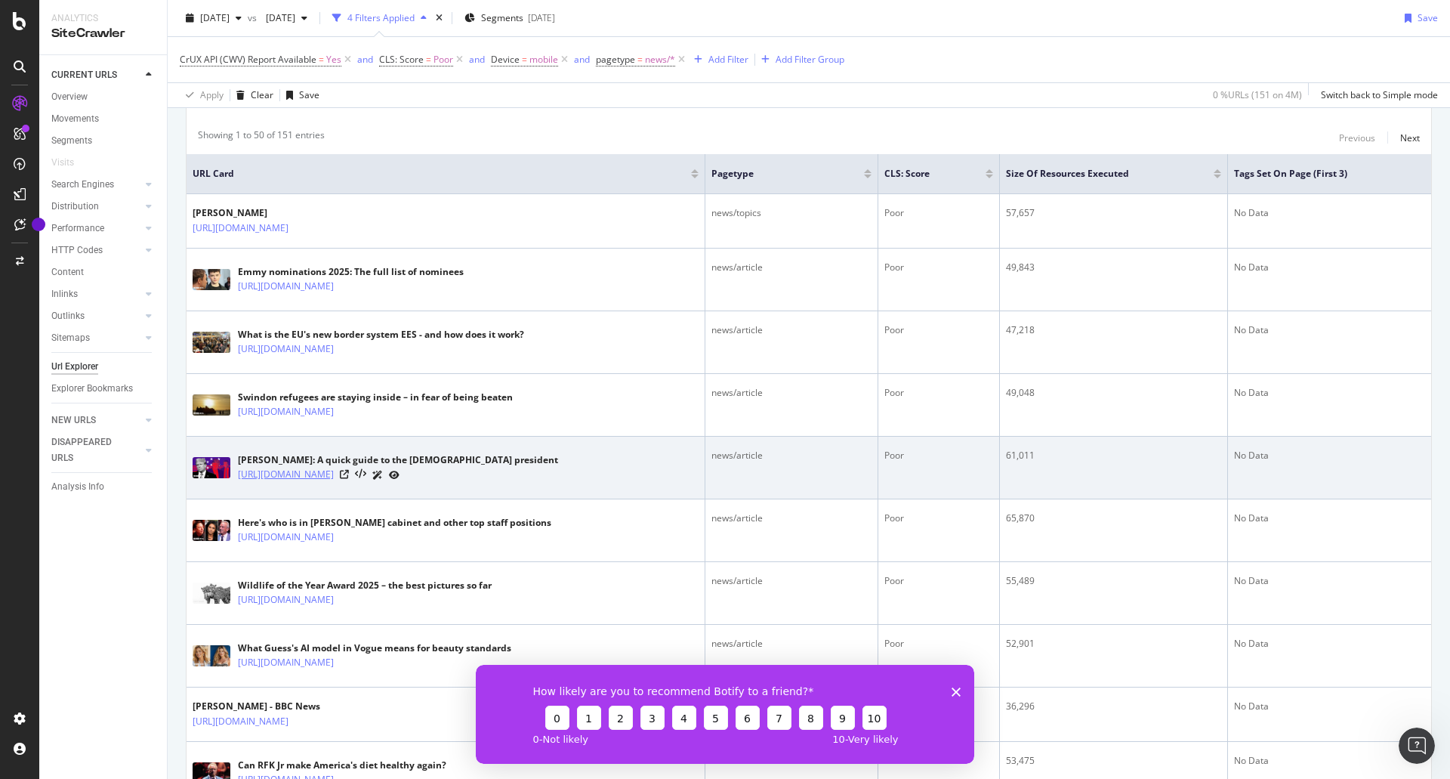
click at [334, 471] on link "[URL][DOMAIN_NAME]" at bounding box center [286, 474] width 96 height 15
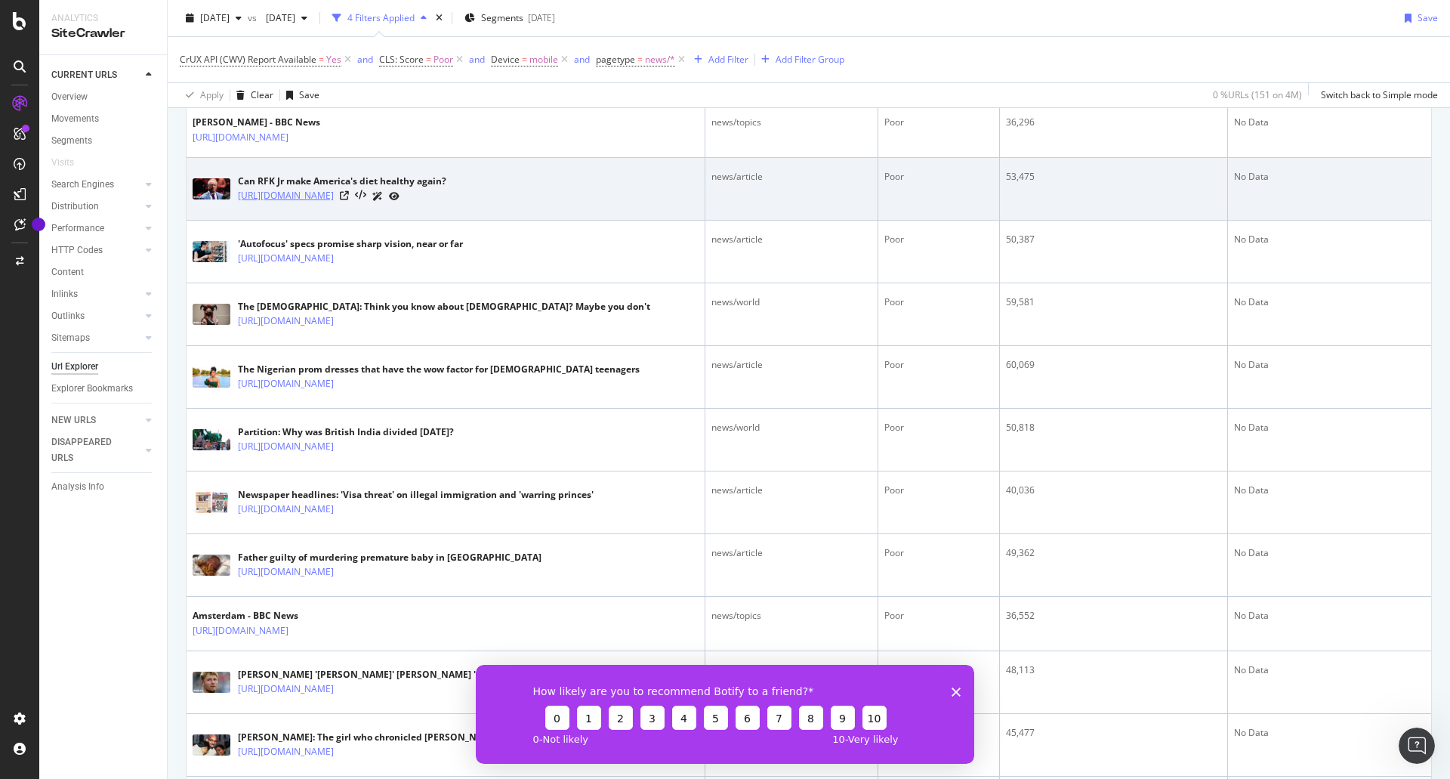
scroll to position [906, 0]
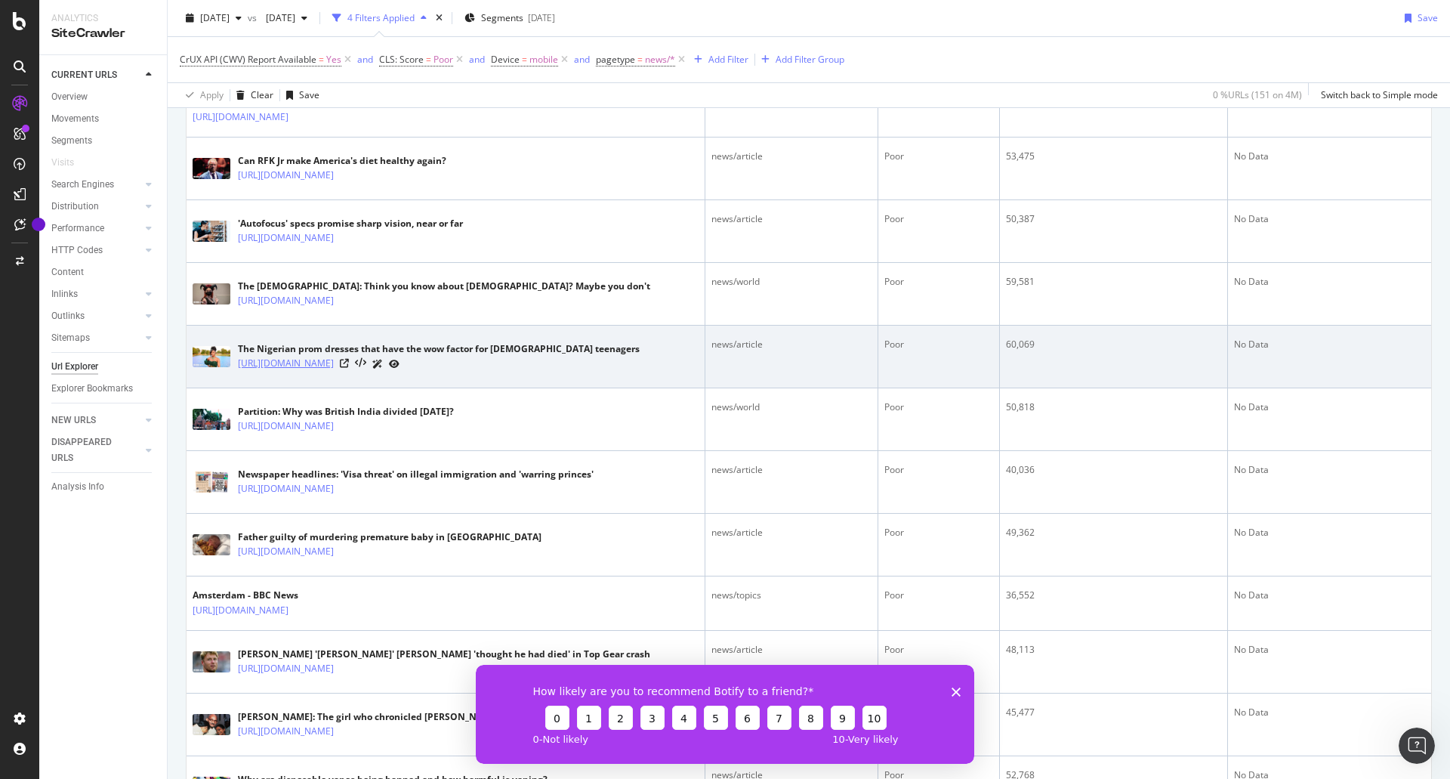
click at [329, 365] on link "https://www.bbc.com/news/articles/cvg3dj5n7nmo" at bounding box center [286, 363] width 96 height 15
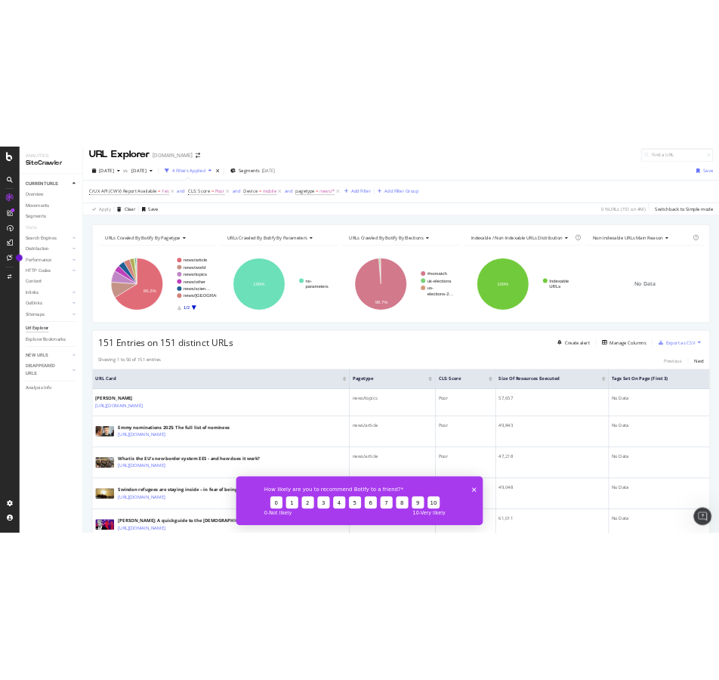
scroll to position [0, 0]
